Goal: Information Seeking & Learning: Understand process/instructions

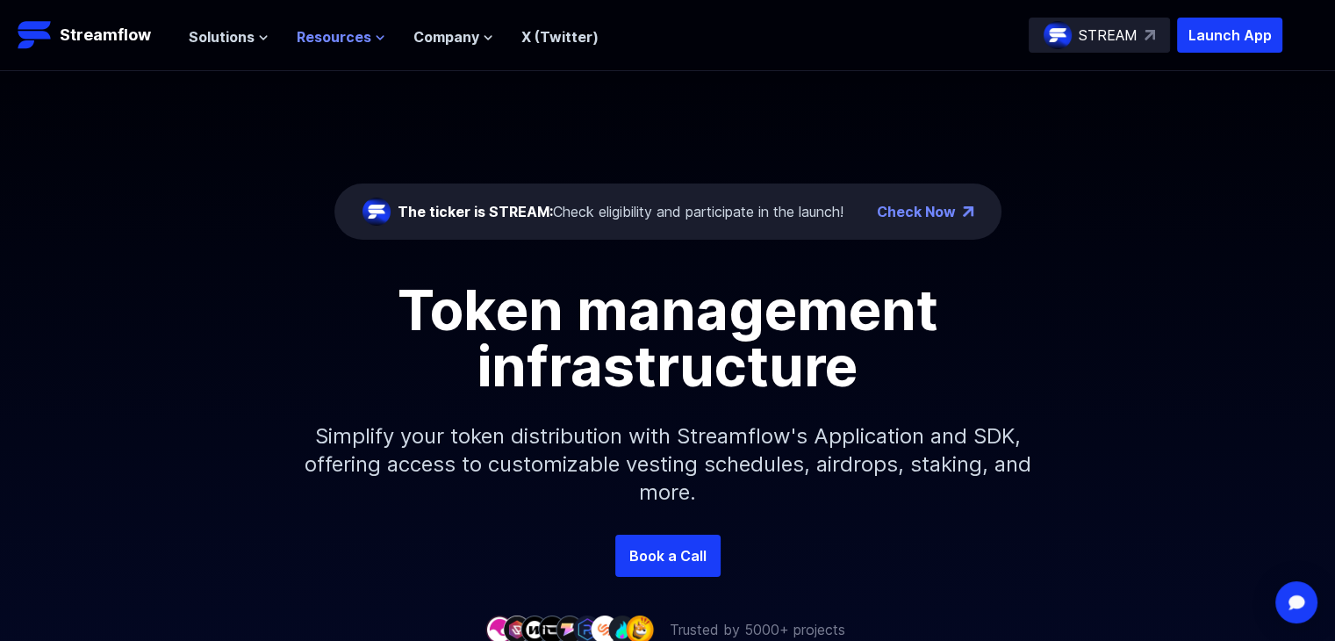
click at [319, 42] on span "Resources" at bounding box center [334, 36] width 75 height 21
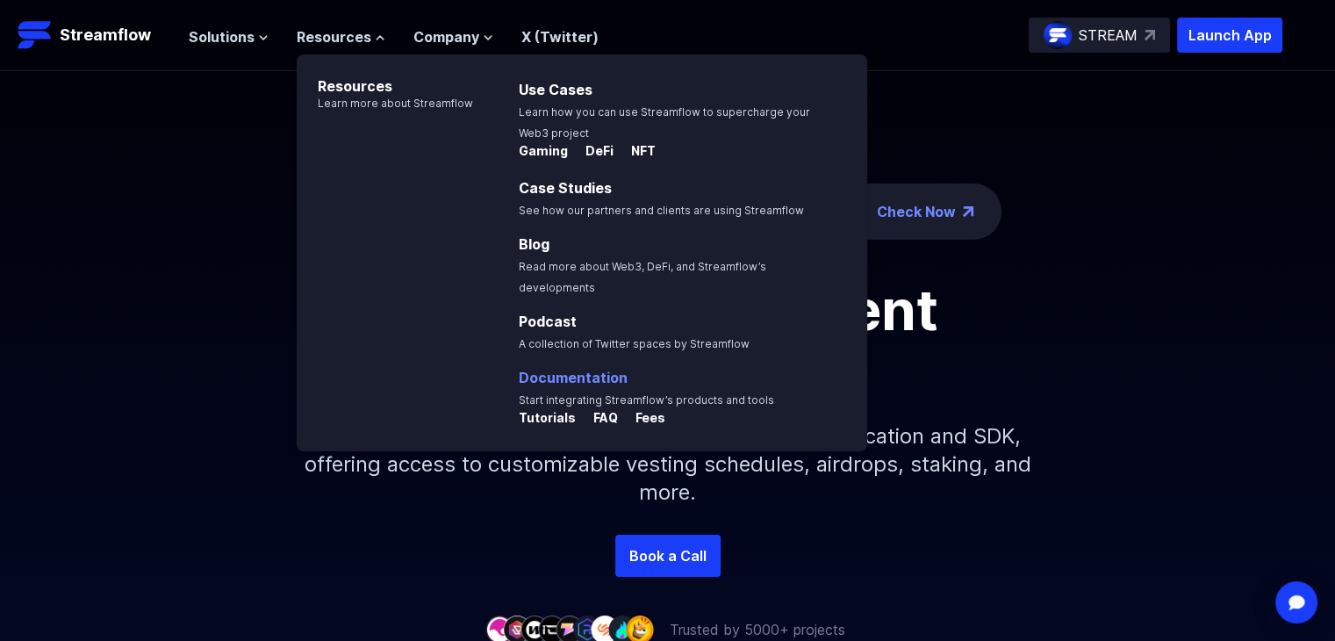
click at [589, 369] on link "Documentation" at bounding box center [573, 378] width 109 height 18
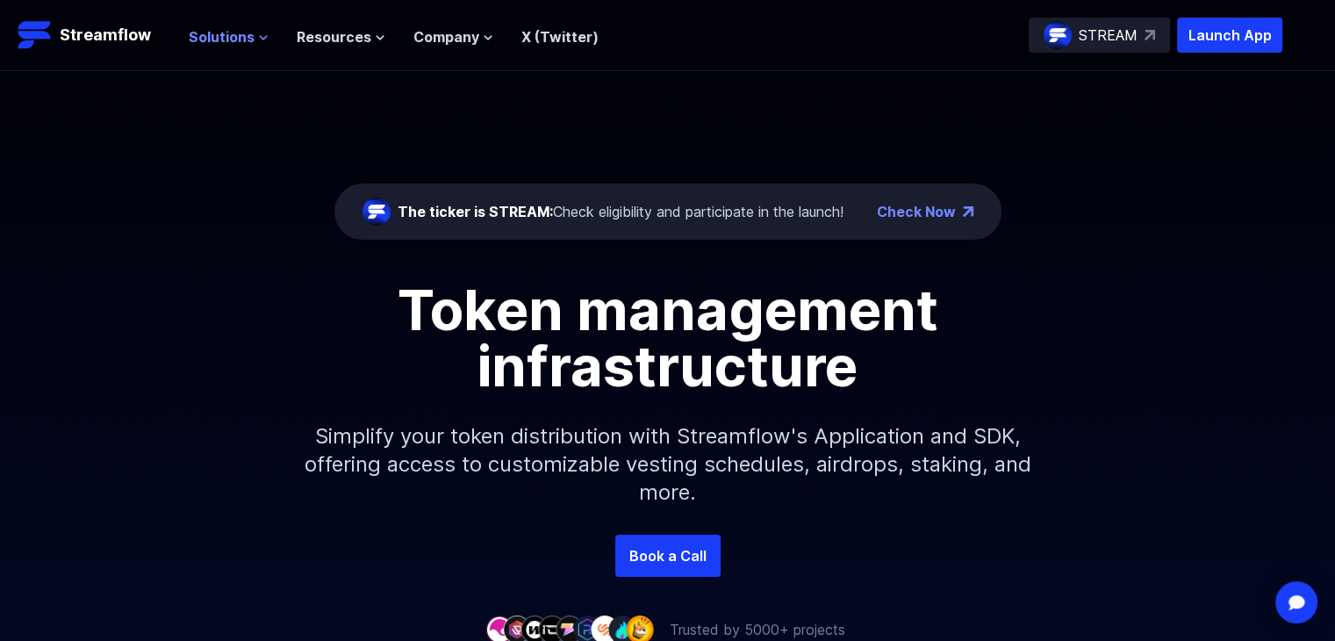
click at [207, 36] on span "Solutions" at bounding box center [222, 36] width 66 height 21
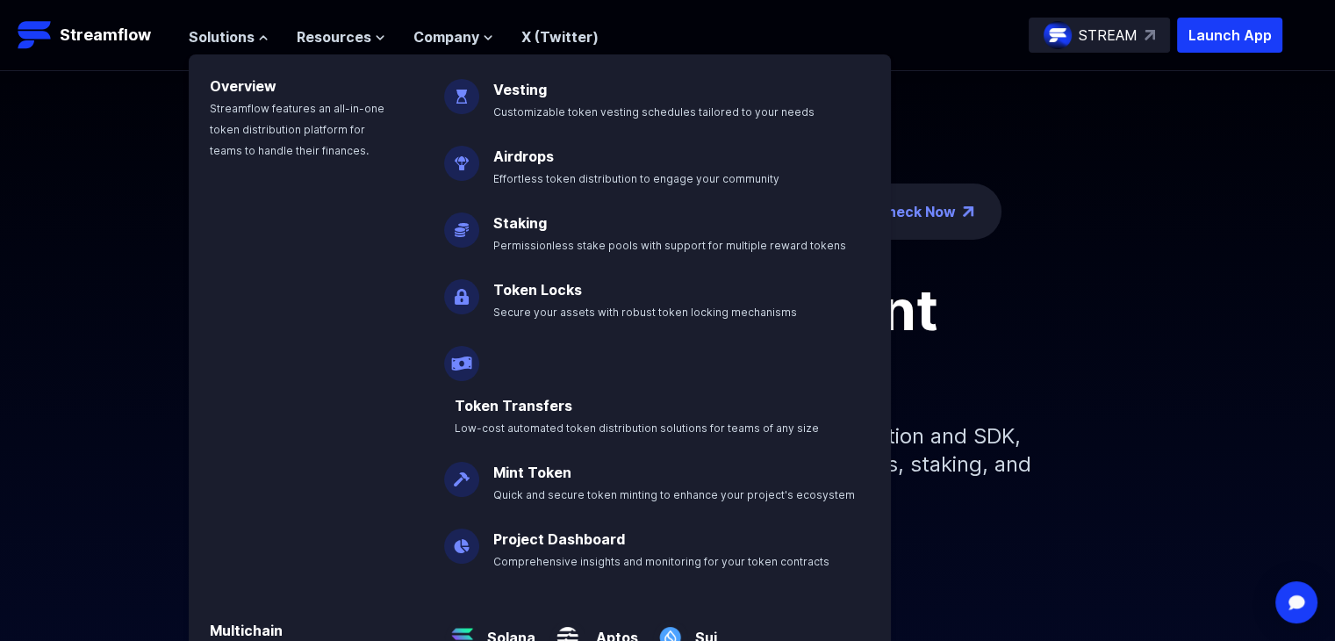
click at [1139, 268] on div "The ticker is STREAM: Check eligibility and participate in the launch! Check No…" at bounding box center [667, 303] width 1335 height 464
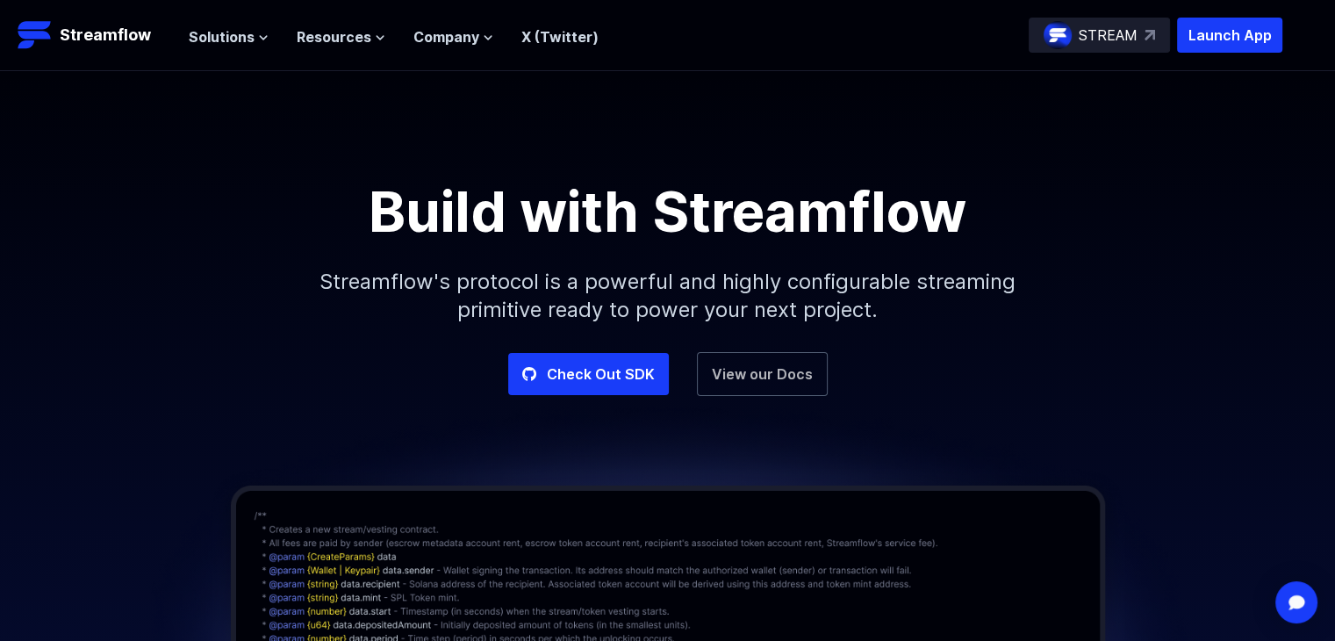
click at [746, 375] on link "View our Docs" at bounding box center [762, 374] width 131 height 44
